Goal: Task Accomplishment & Management: Use online tool/utility

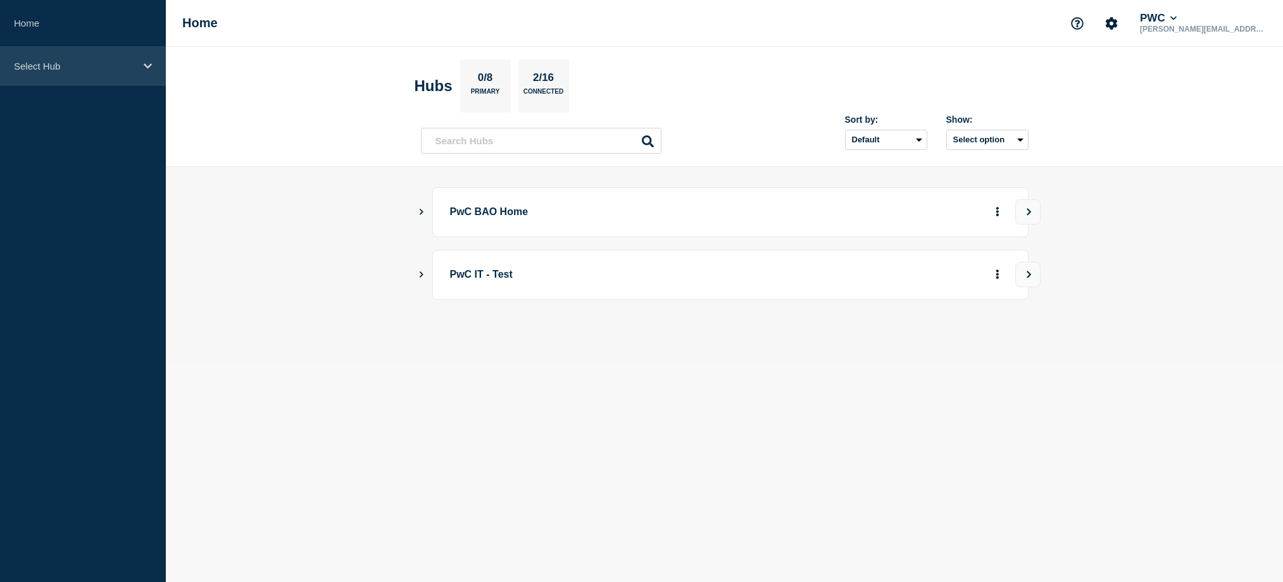
click at [100, 84] on div "Select Hub" at bounding box center [83, 66] width 166 height 39
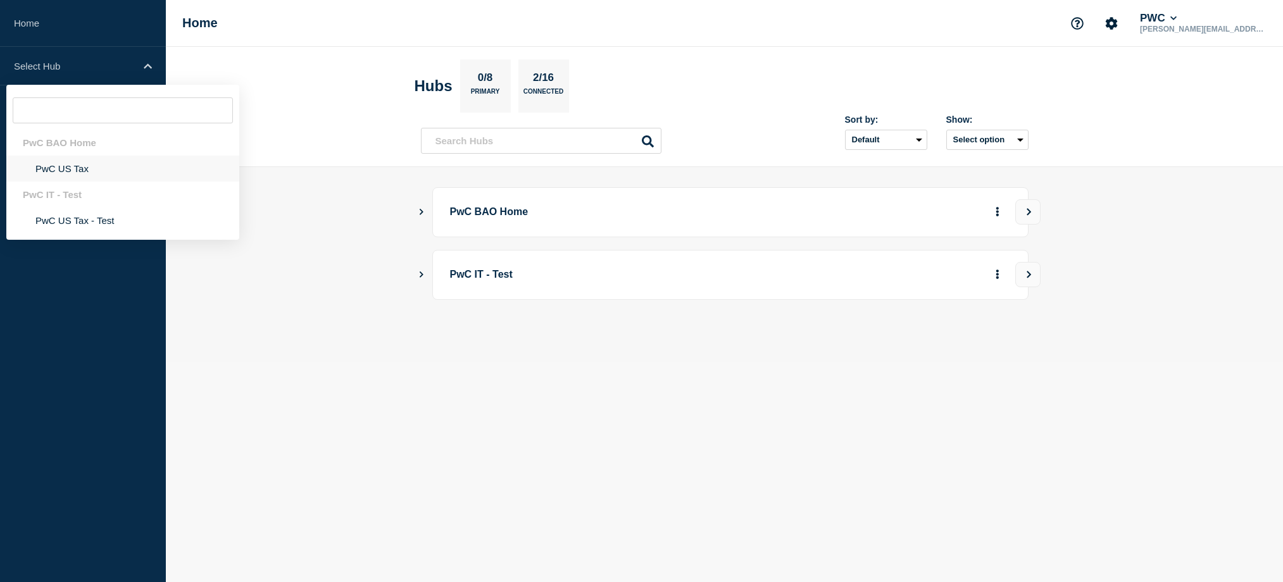
click at [74, 173] on li "PwC US Tax" at bounding box center [122, 169] width 233 height 26
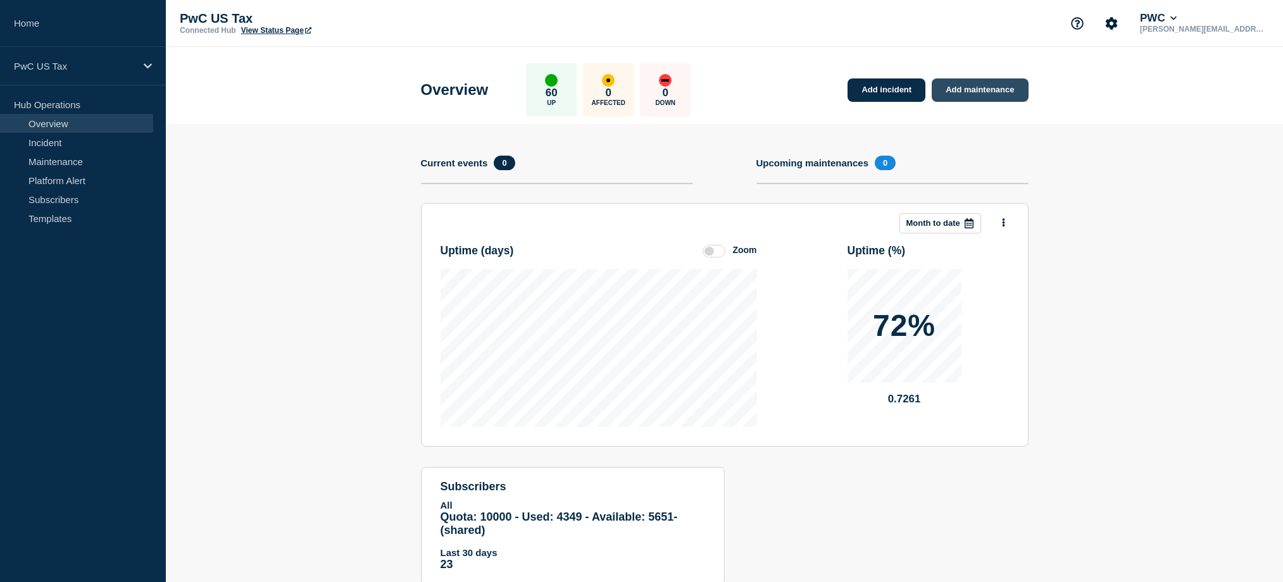
click at [956, 87] on link "Add maintenance" at bounding box center [979, 89] width 96 height 23
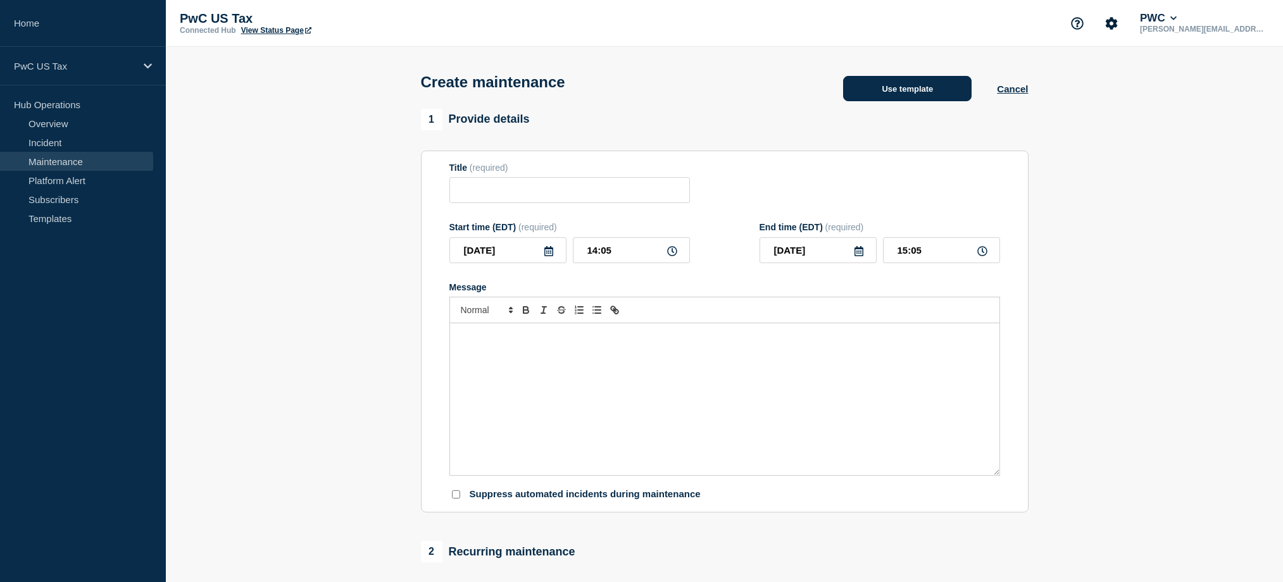
click at [847, 80] on button "Use template" at bounding box center [907, 88] width 128 height 25
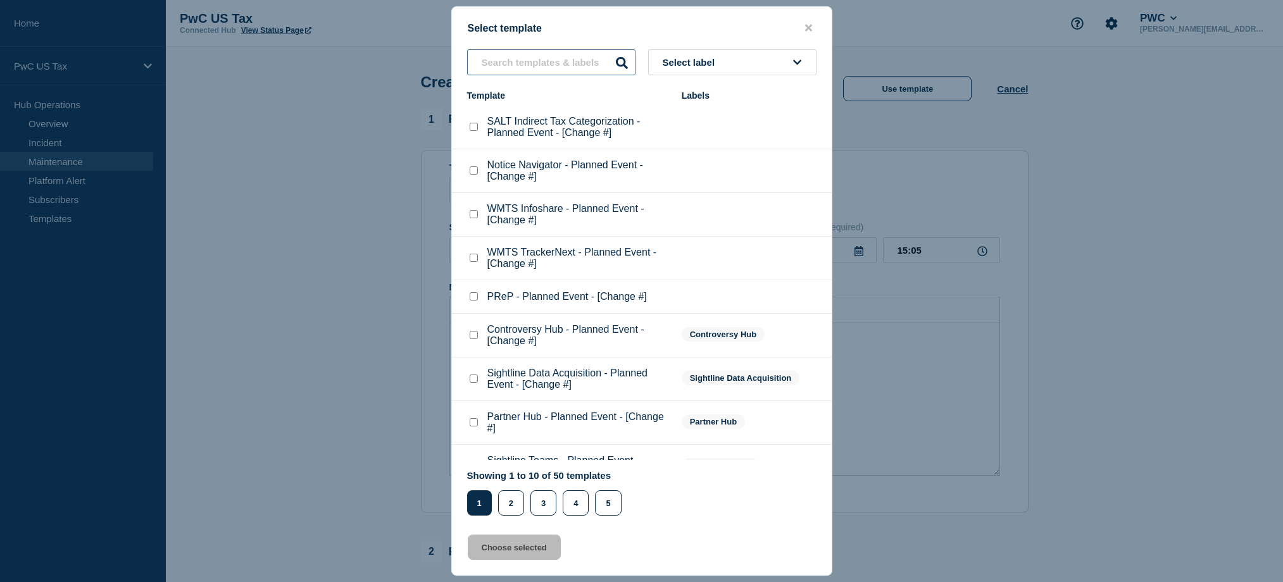
click at [547, 63] on input "text" at bounding box center [551, 62] width 168 height 26
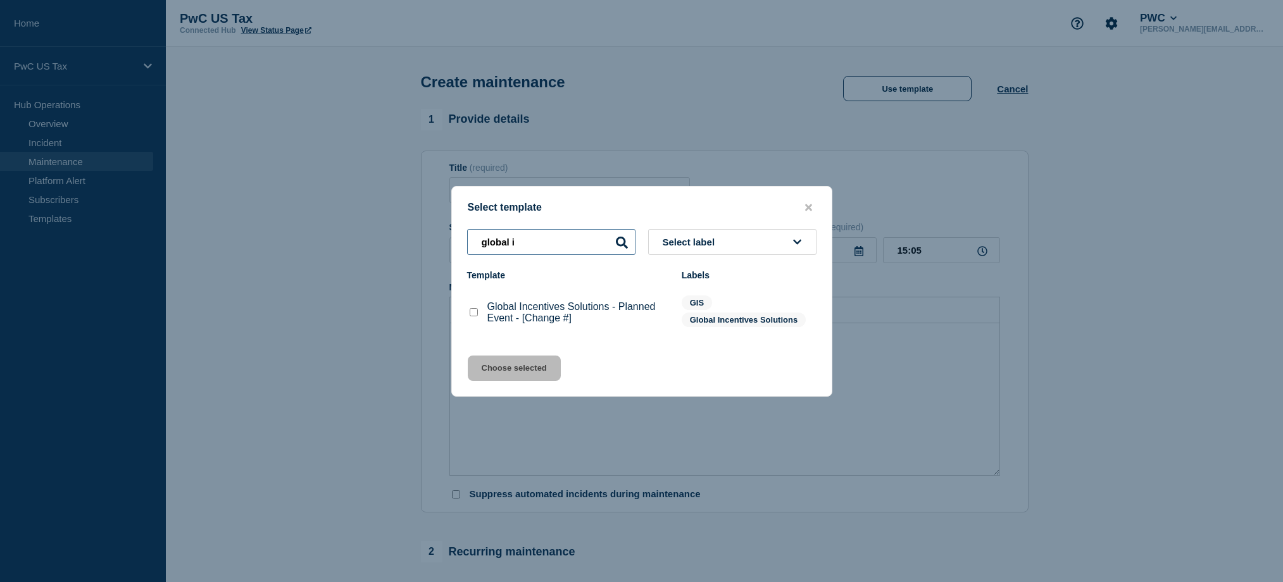
type input "global i"
click at [542, 314] on p "Global Incentives Solutions - Planned Event - [Change #]" at bounding box center [578, 312] width 182 height 23
click at [476, 314] on checkbox"] "Global Incentives Solutions - Planned Event - [Change #] checkbox" at bounding box center [474, 312] width 8 height 8
checkbox checkbox"] "true"
click at [497, 359] on button "Choose selected" at bounding box center [514, 368] width 93 height 25
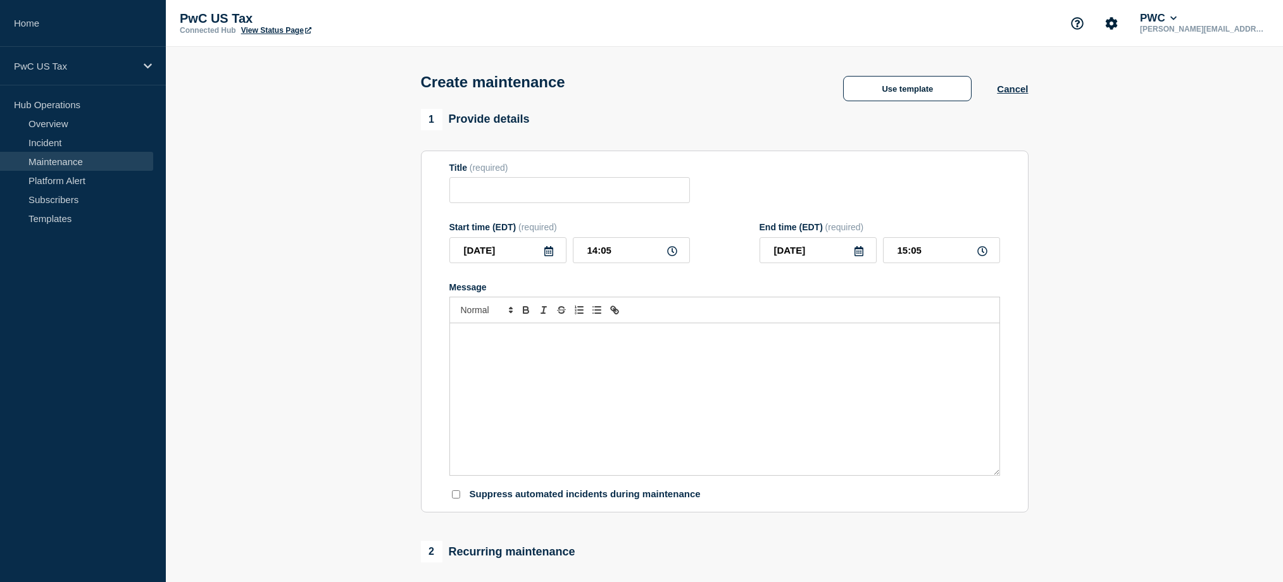
type input "Global Incentives Solutions - Planned Event - [Change #]"
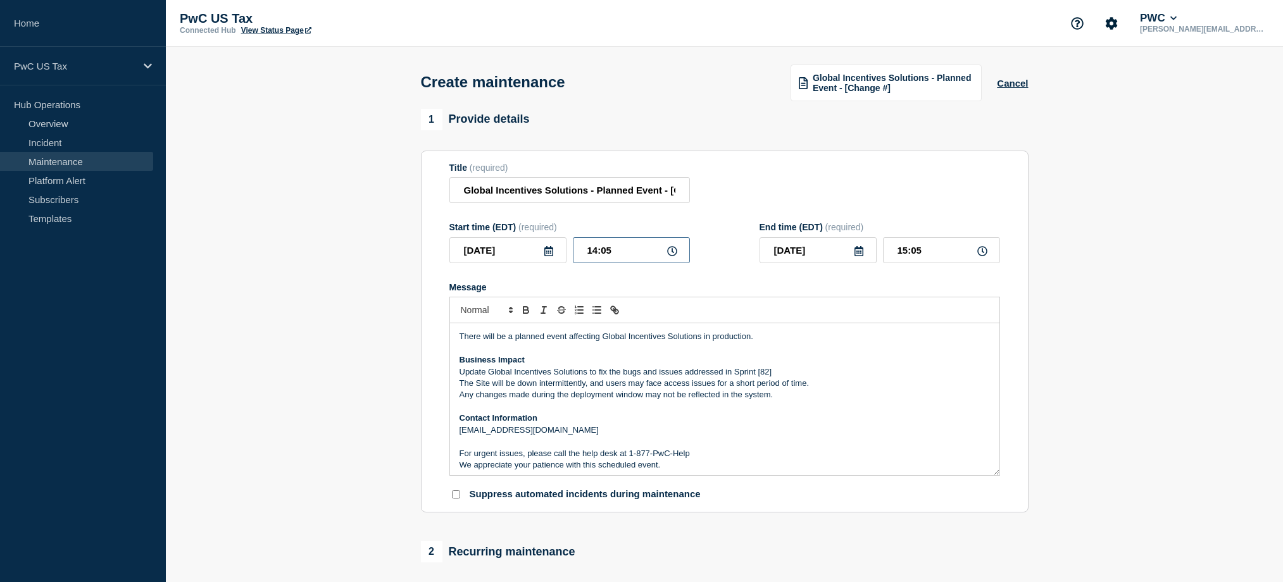
click at [578, 261] on input "14:05" at bounding box center [631, 250] width 117 height 26
drag, startPoint x: 601, startPoint y: 258, endPoint x: 635, endPoint y: 254, distance: 33.8
click at [635, 254] on input "14:05" at bounding box center [631, 250] width 117 height 26
type input "21:00"
type input "22:00"
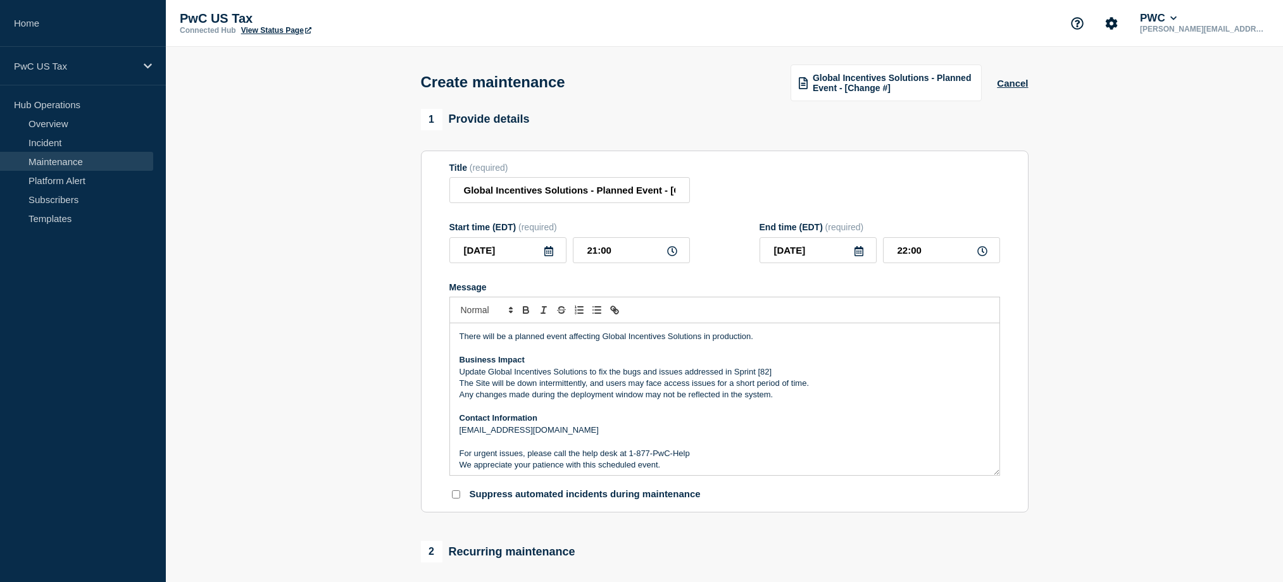
click at [616, 413] on p "Message" at bounding box center [724, 406] width 530 height 11
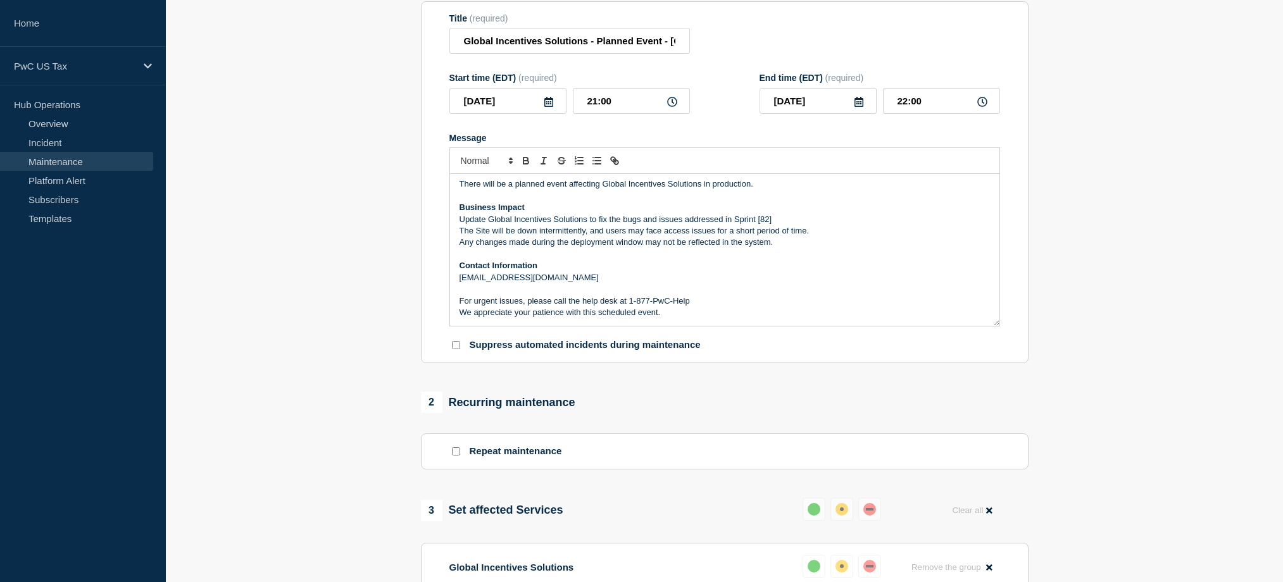
scroll to position [386, 0]
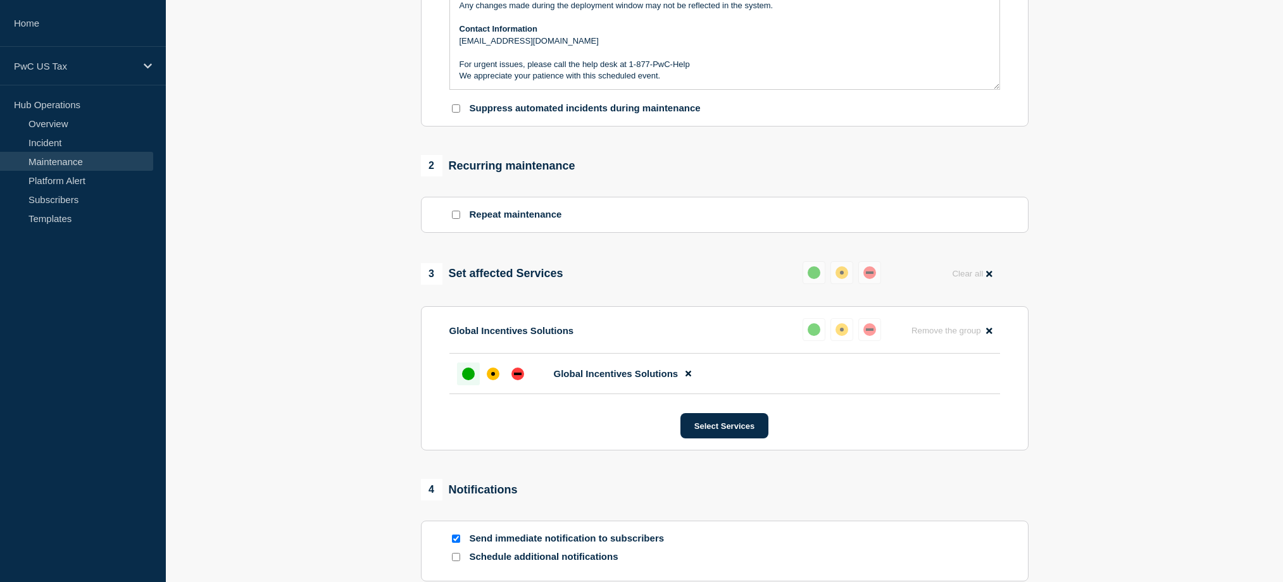
drag, startPoint x: 470, startPoint y: 395, endPoint x: 547, endPoint y: 435, distance: 86.9
click at [470, 380] on div "up" at bounding box center [468, 374] width 13 height 13
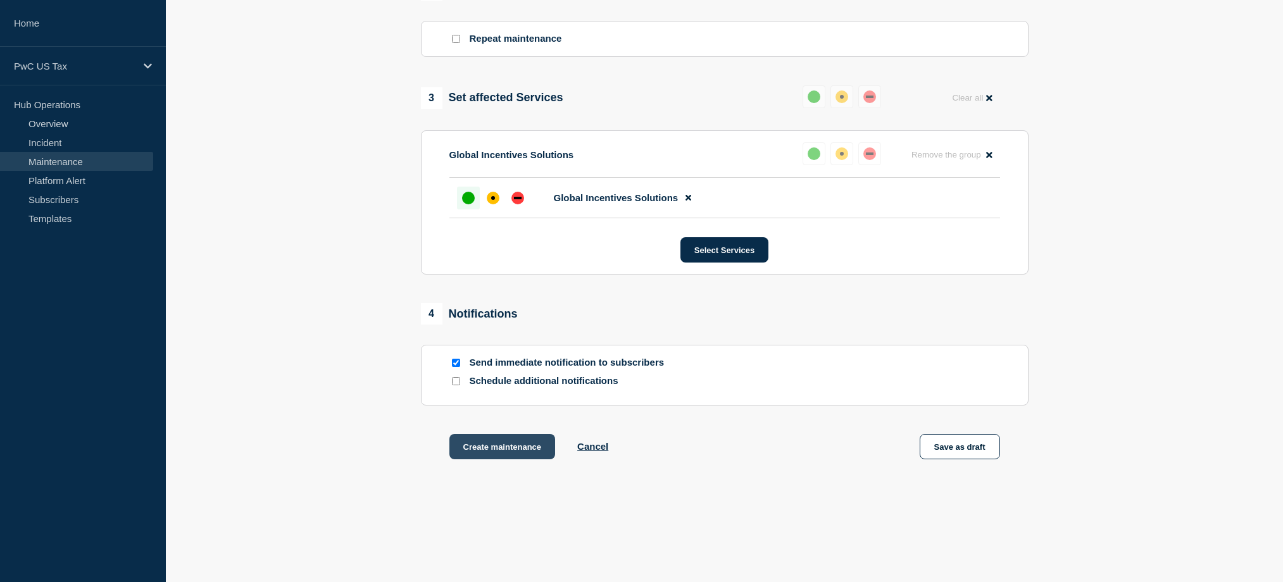
click at [500, 459] on button "Create maintenance" at bounding box center [502, 446] width 106 height 25
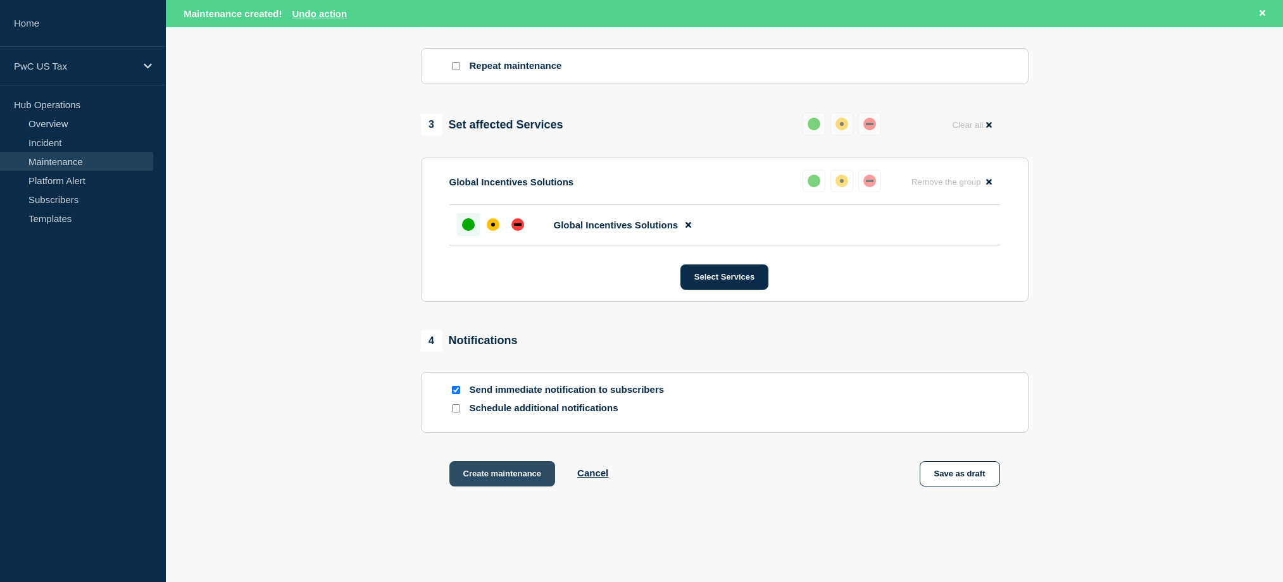
scroll to position [589, 0]
